Goal: Transaction & Acquisition: Subscribe to service/newsletter

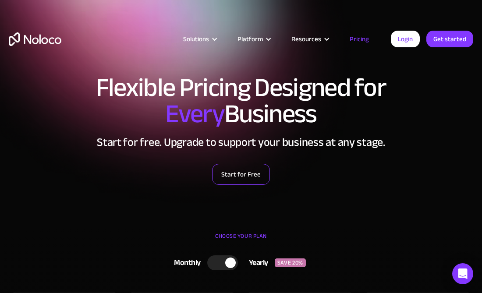
click at [257, 177] on link "Start for Free" at bounding box center [241, 174] width 58 height 21
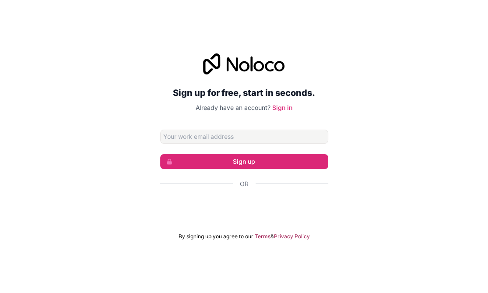
click at [238, 188] on div "Or" at bounding box center [244, 184] width 168 height 9
drag, startPoint x: 386, startPoint y: 52, endPoint x: 125, endPoint y: 113, distance: 268.6
click at [125, 113] on div "Sign up for free, start in seconds. Already have an account? Sign in Sign up Or…" at bounding box center [244, 146] width 488 height 211
click at [481, 4] on div "Sign up for free, start in seconds. Already have an account? Sign in Sign up Or…" at bounding box center [244, 146] width 488 height 293
click at [481, 6] on div "Sign up for free, start in seconds. Already have an account? Sign in Sign up Or…" at bounding box center [244, 146] width 488 height 293
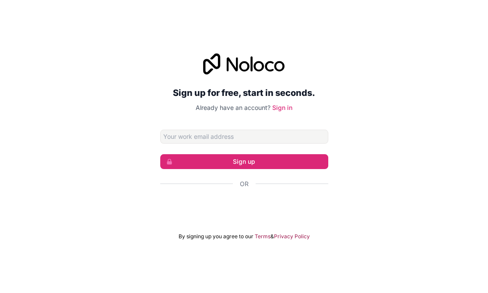
click at [481, 6] on div "Sign up for free, start in seconds. Already have an account? Sign in Sign up Or…" at bounding box center [244, 146] width 488 height 293
drag, startPoint x: 356, startPoint y: 114, endPoint x: 392, endPoint y: 218, distance: 110.1
click at [392, 218] on div "Sign up for free, start in seconds. Already have an account? Sign in Sign up Or…" at bounding box center [244, 146] width 488 height 211
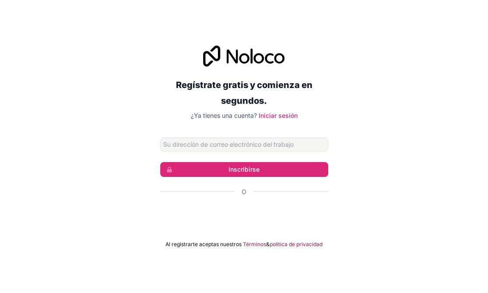
click at [410, 33] on div "Regístrate gratis y comienza en segundos. ¿Ya tienes una cuenta? Iniciar sesión…" at bounding box center [244, 146] width 488 height 227
